Goal: Information Seeking & Learning: Learn about a topic

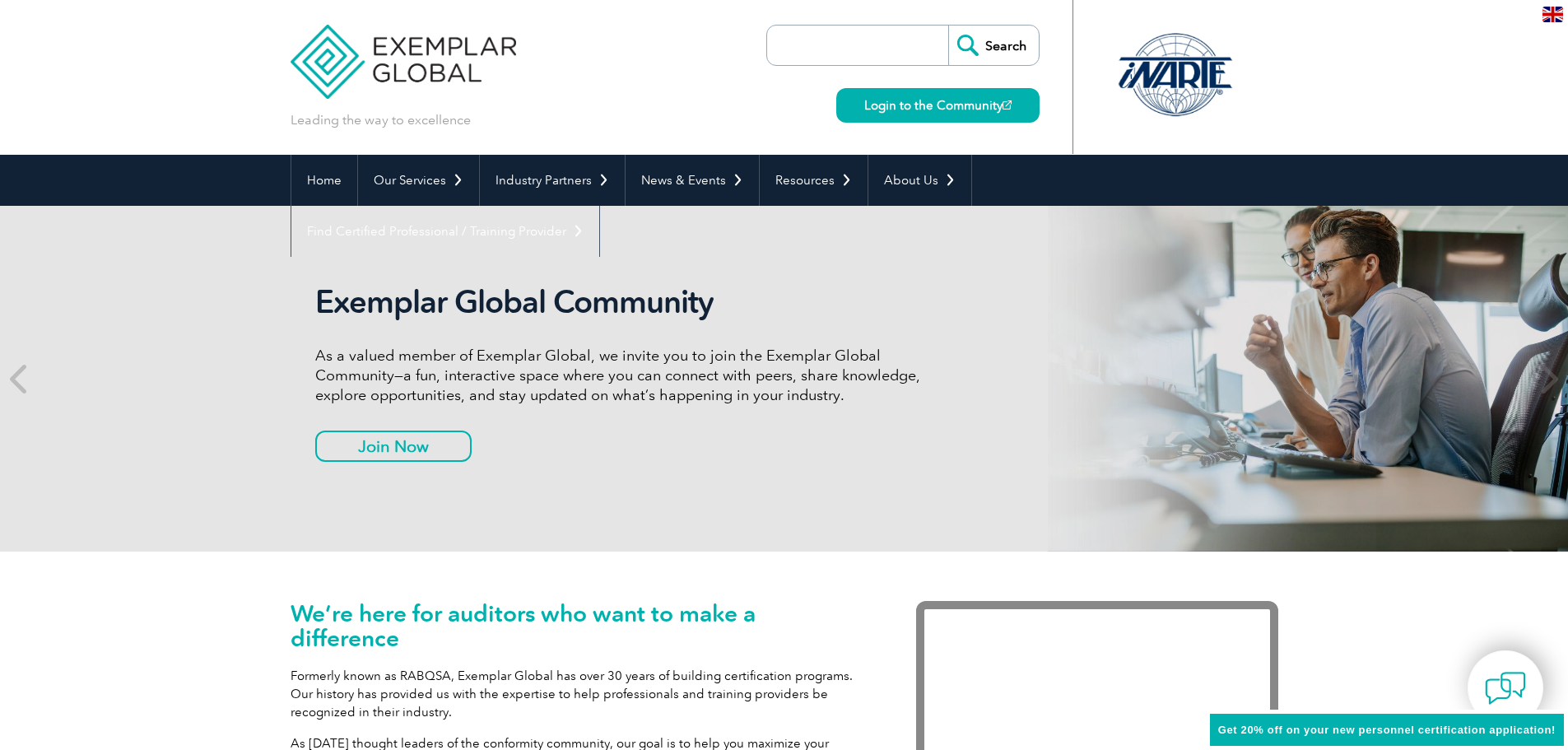
click at [943, 178] on link "About Us" at bounding box center [919, 180] width 103 height 51
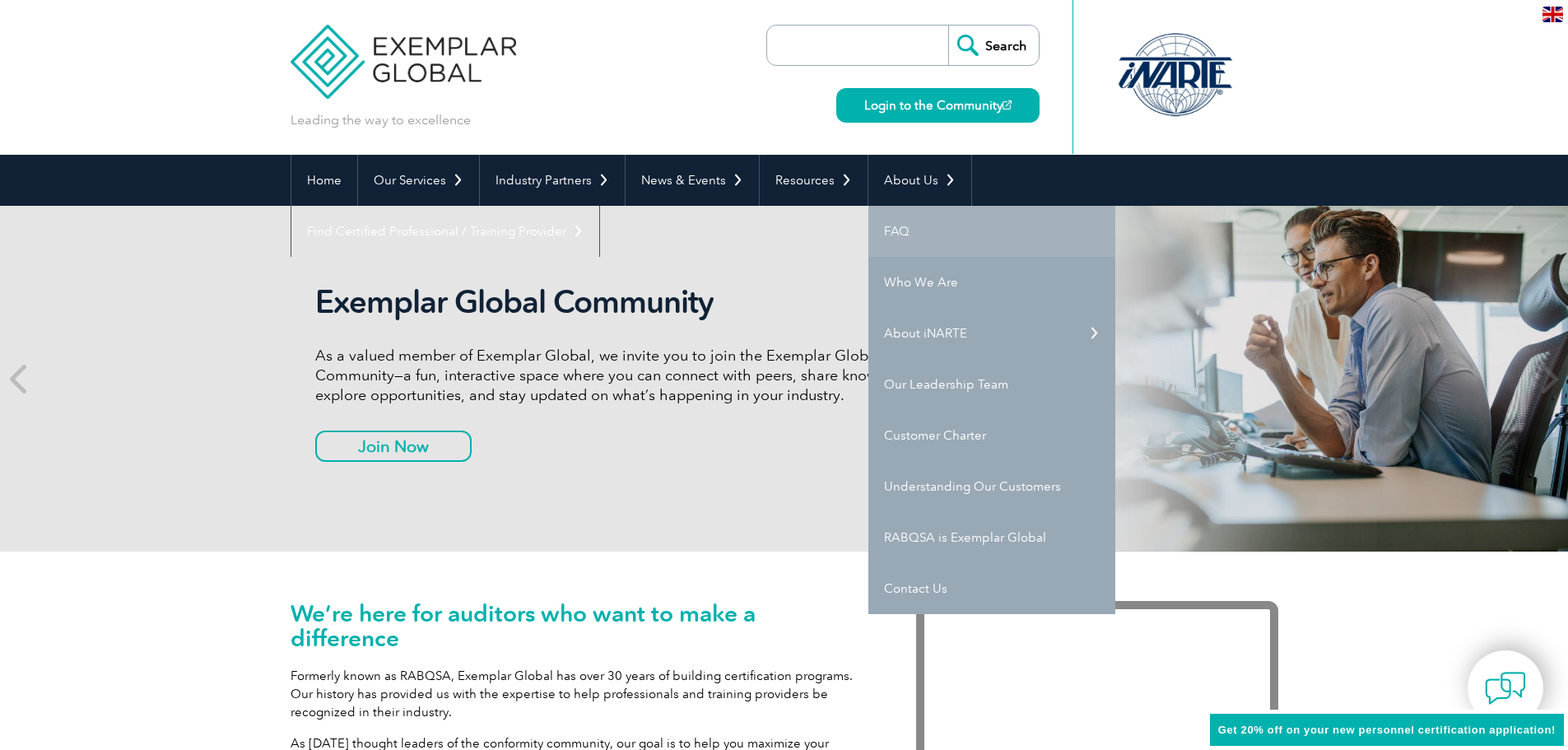
click at [943, 228] on link "FAQ" at bounding box center [992, 231] width 247 height 51
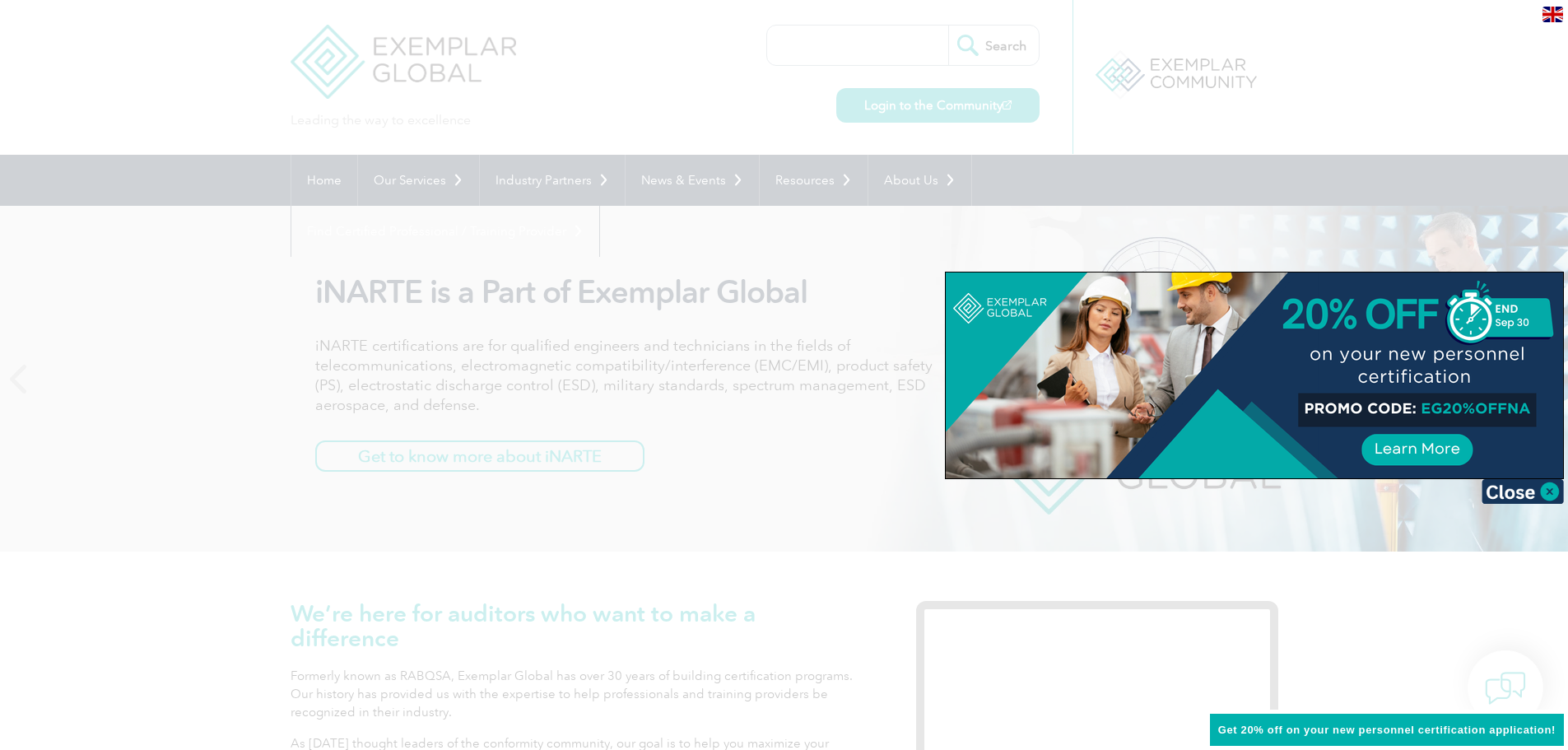
click at [1301, 92] on div at bounding box center [784, 375] width 1568 height 750
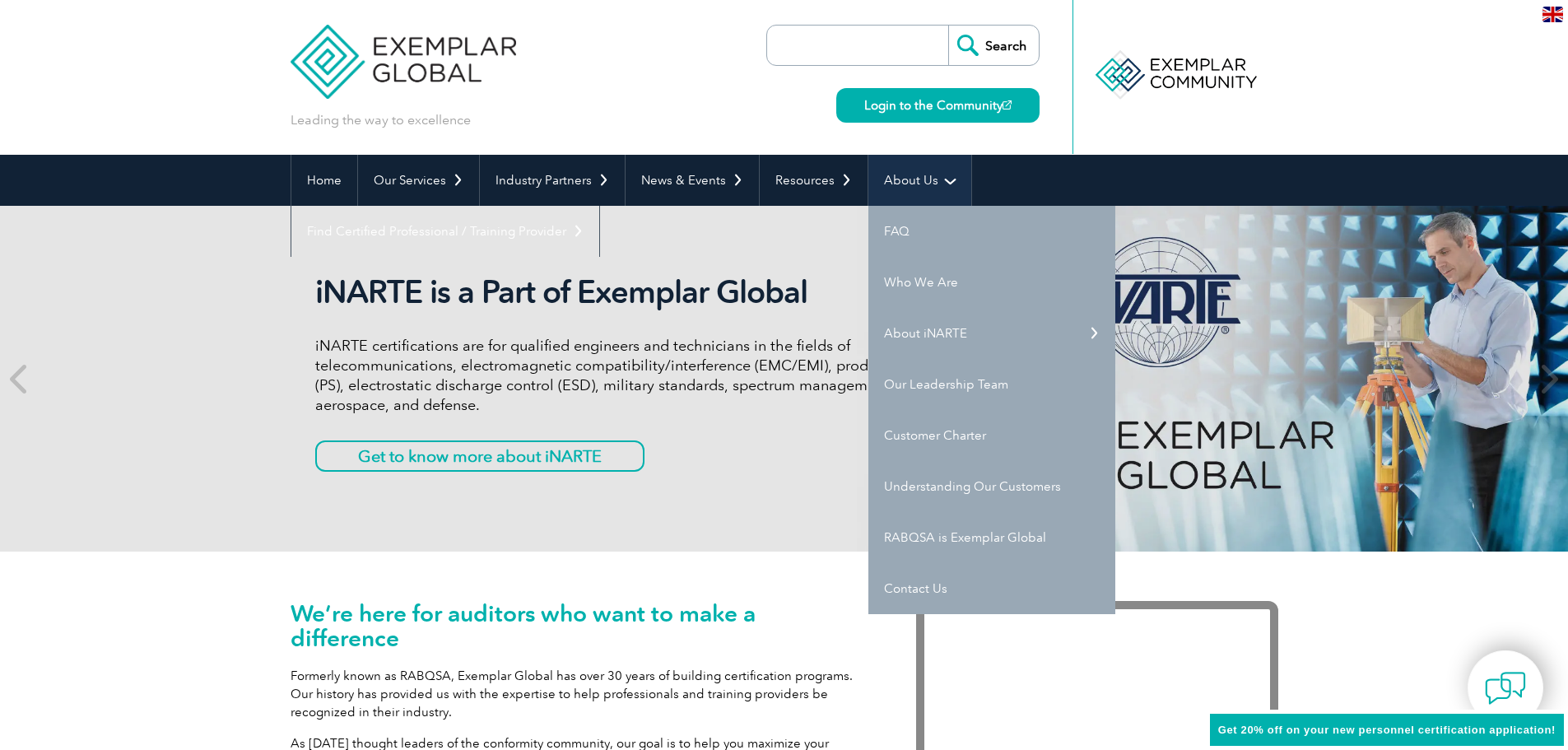
click at [894, 180] on link "About Us" at bounding box center [919, 180] width 103 height 51
click at [935, 277] on link "Who We Are" at bounding box center [992, 282] width 247 height 51
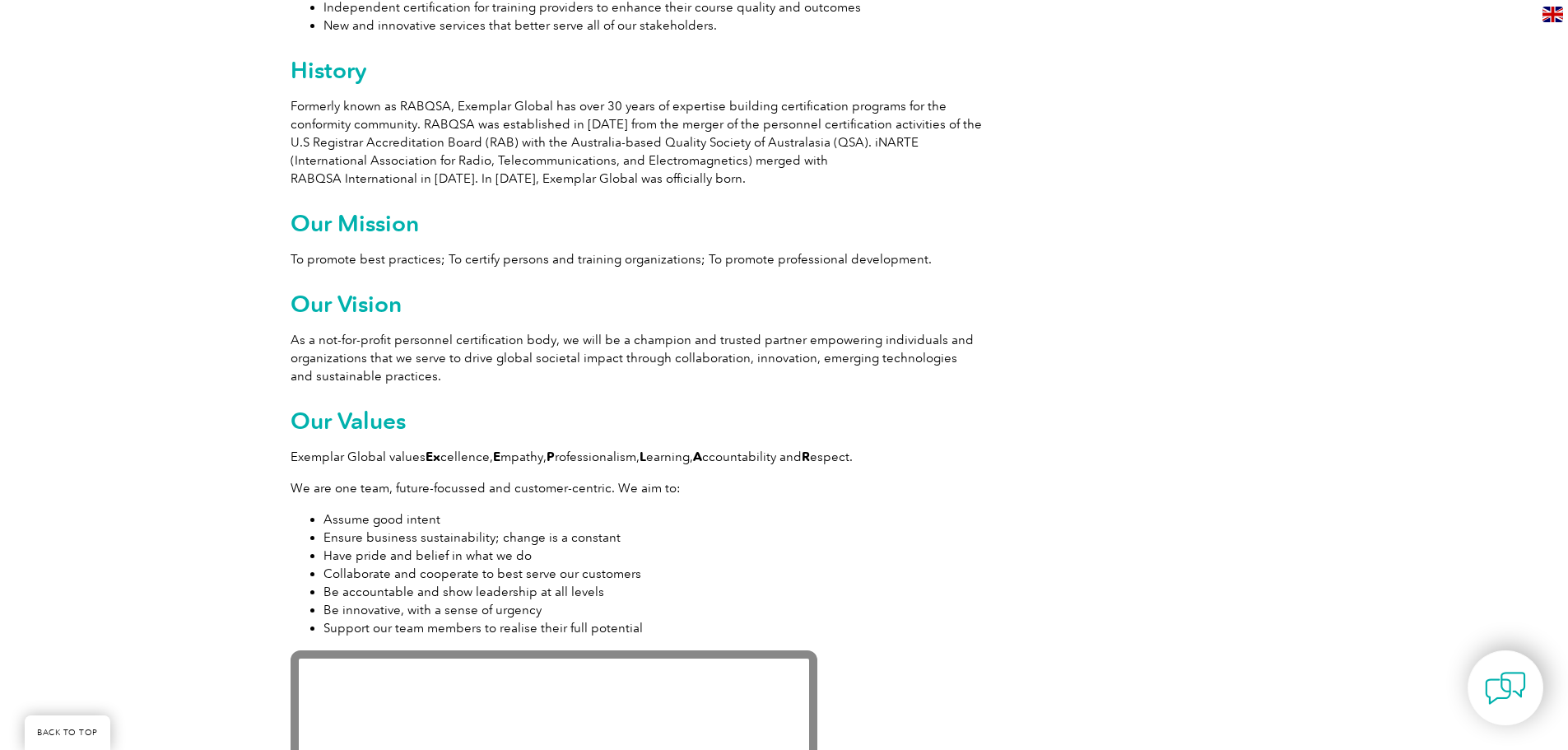
scroll to position [987, 0]
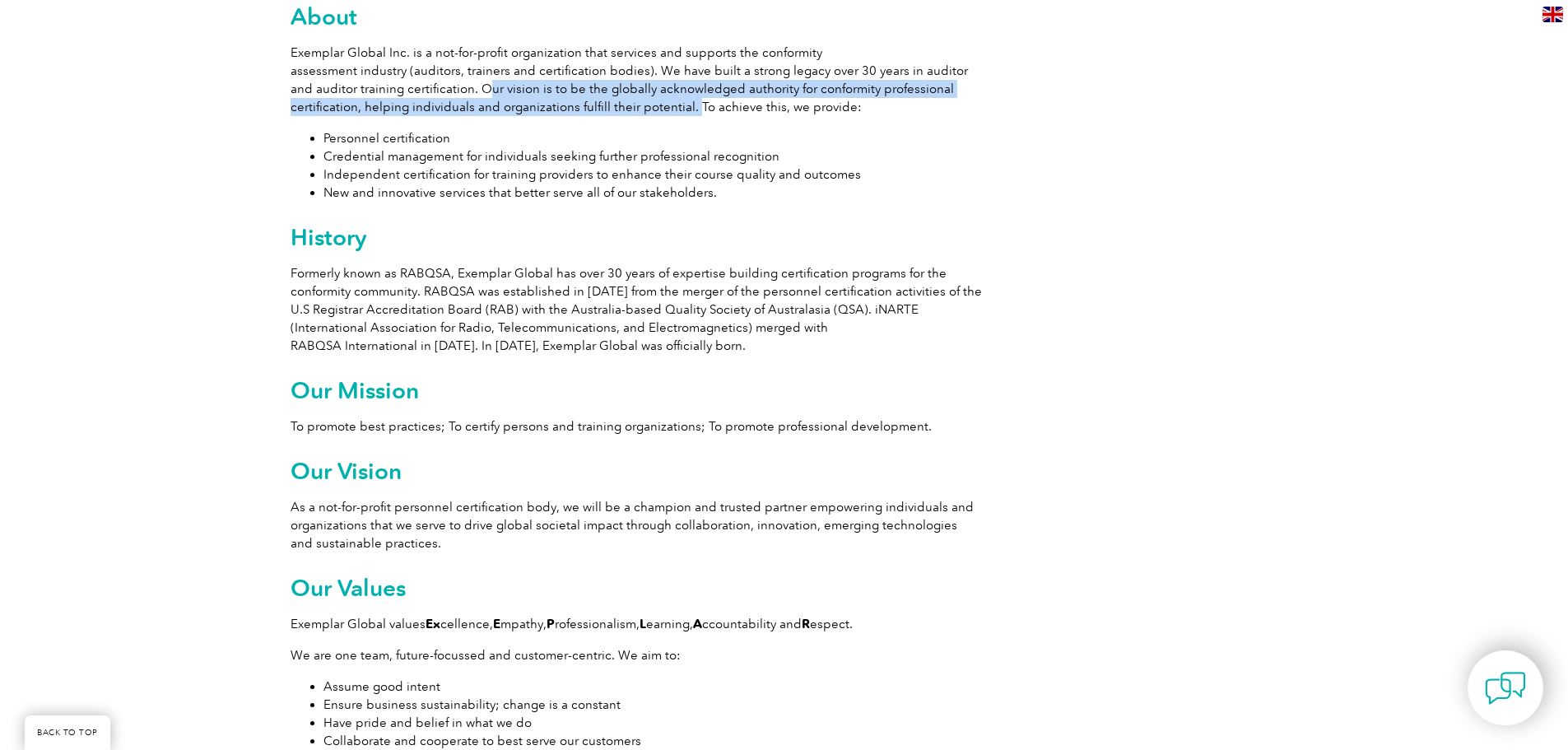
drag, startPoint x: 687, startPoint y: 106, endPoint x: 455, endPoint y: 86, distance: 232.9
click at [455, 86] on p "Exemplar Global Inc. is a not-for-profit organization that services and support…" at bounding box center [636, 80] width 692 height 73
copy p "Our vision is to be the globally acknowledged authority for conformity professi…"
